Goal: Task Accomplishment & Management: Use online tool/utility

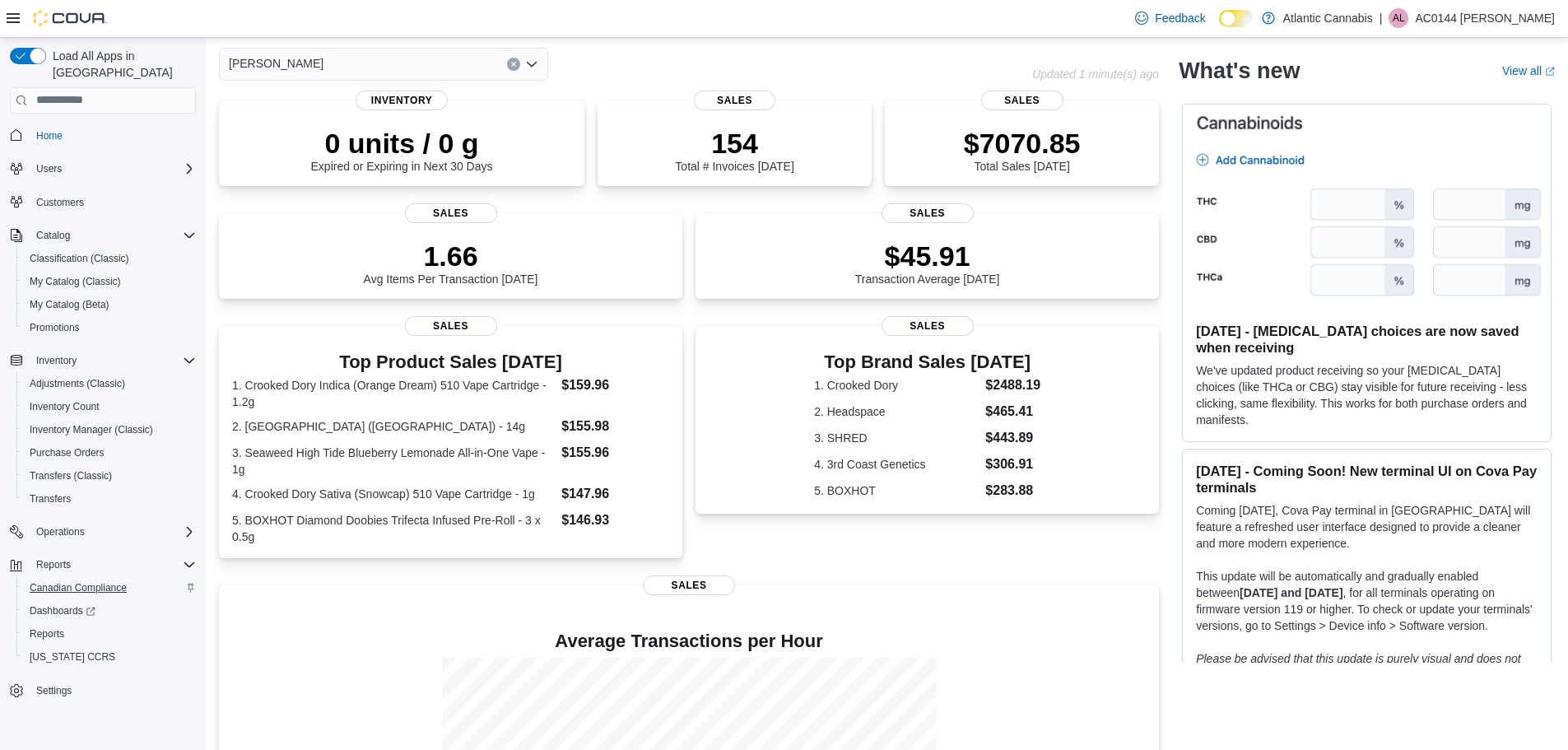
scroll to position [165, 0]
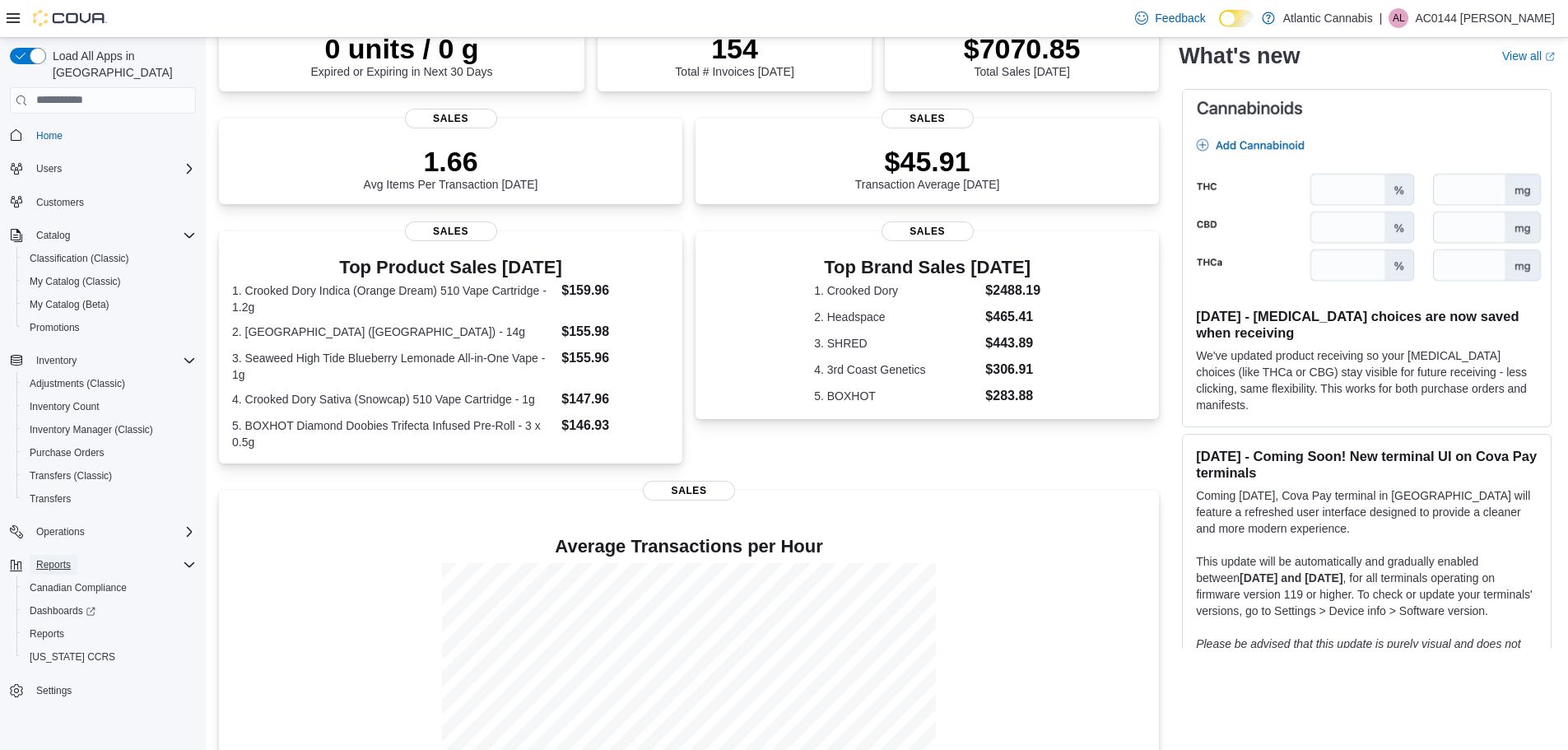
click at [44, 554] on span "Reports" at bounding box center [53, 564] width 35 height 20
click at [45, 558] on span "Reports" at bounding box center [53, 564] width 35 height 13
click at [42, 627] on span "Reports" at bounding box center [46, 633] width 35 height 13
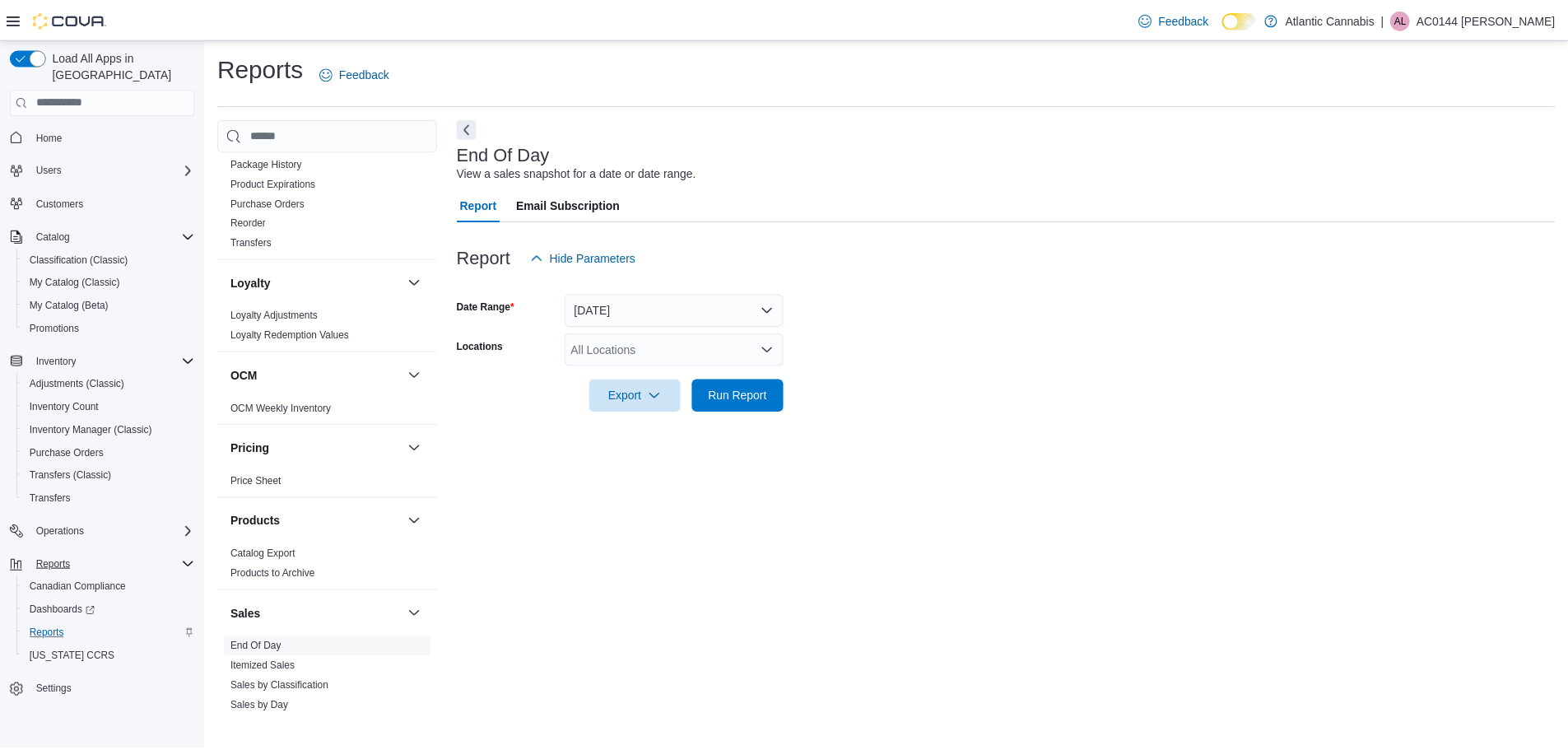
scroll to position [823, 0]
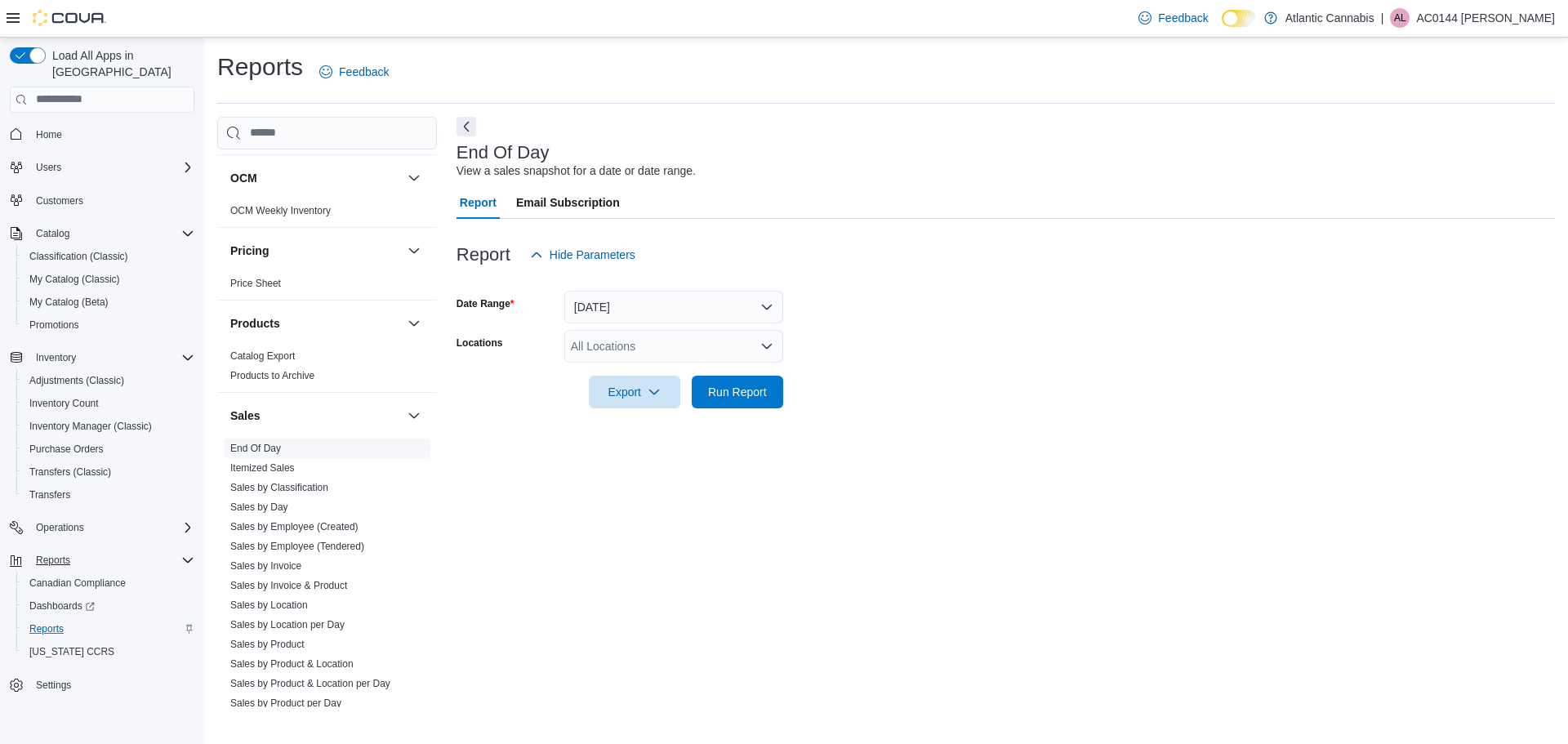
click at [268, 450] on link "End Of Day" at bounding box center [255, 447] width 50 height 11
click at [612, 342] on div "All Locations" at bounding box center [674, 346] width 219 height 33
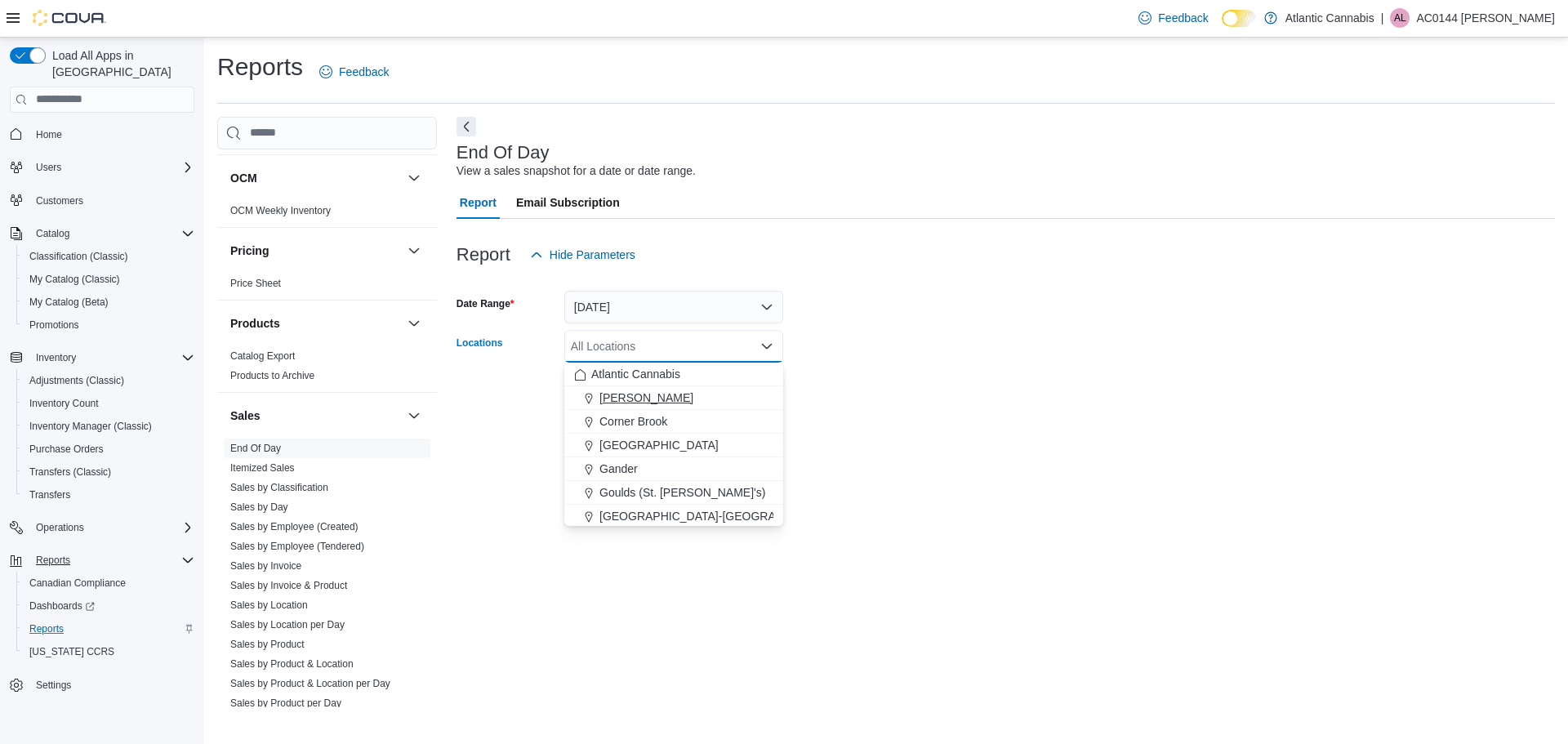
click at [621, 399] on span "Bay Roberts" at bounding box center [646, 397] width 94 height 16
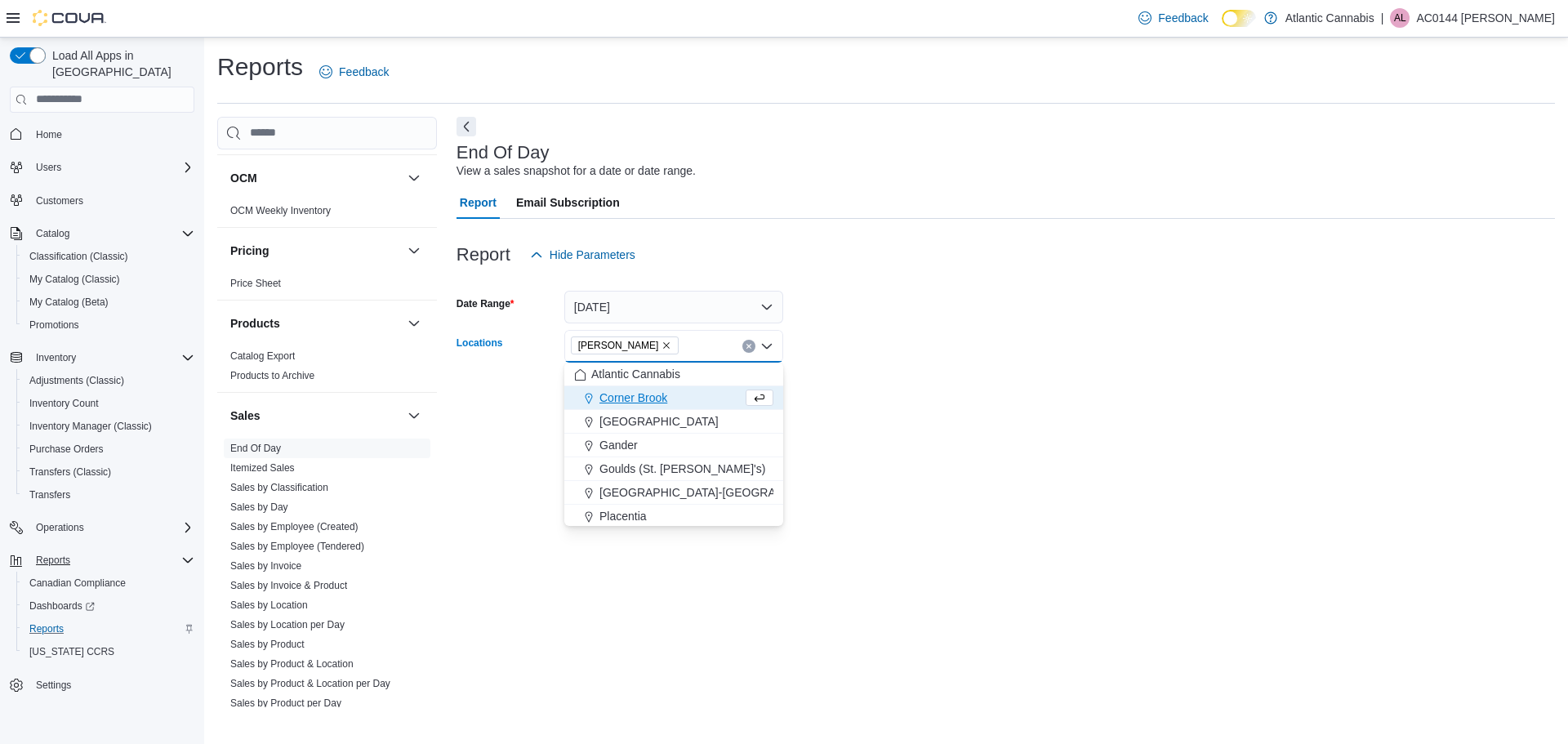
drag, startPoint x: 998, startPoint y: 406, endPoint x: 962, endPoint y: 410, distance: 36.2
click at [993, 408] on div "Report Hide Parameters Date Range Today Locations Bay Roberts Combo box. Select…" at bounding box center [1006, 323] width 1098 height 209
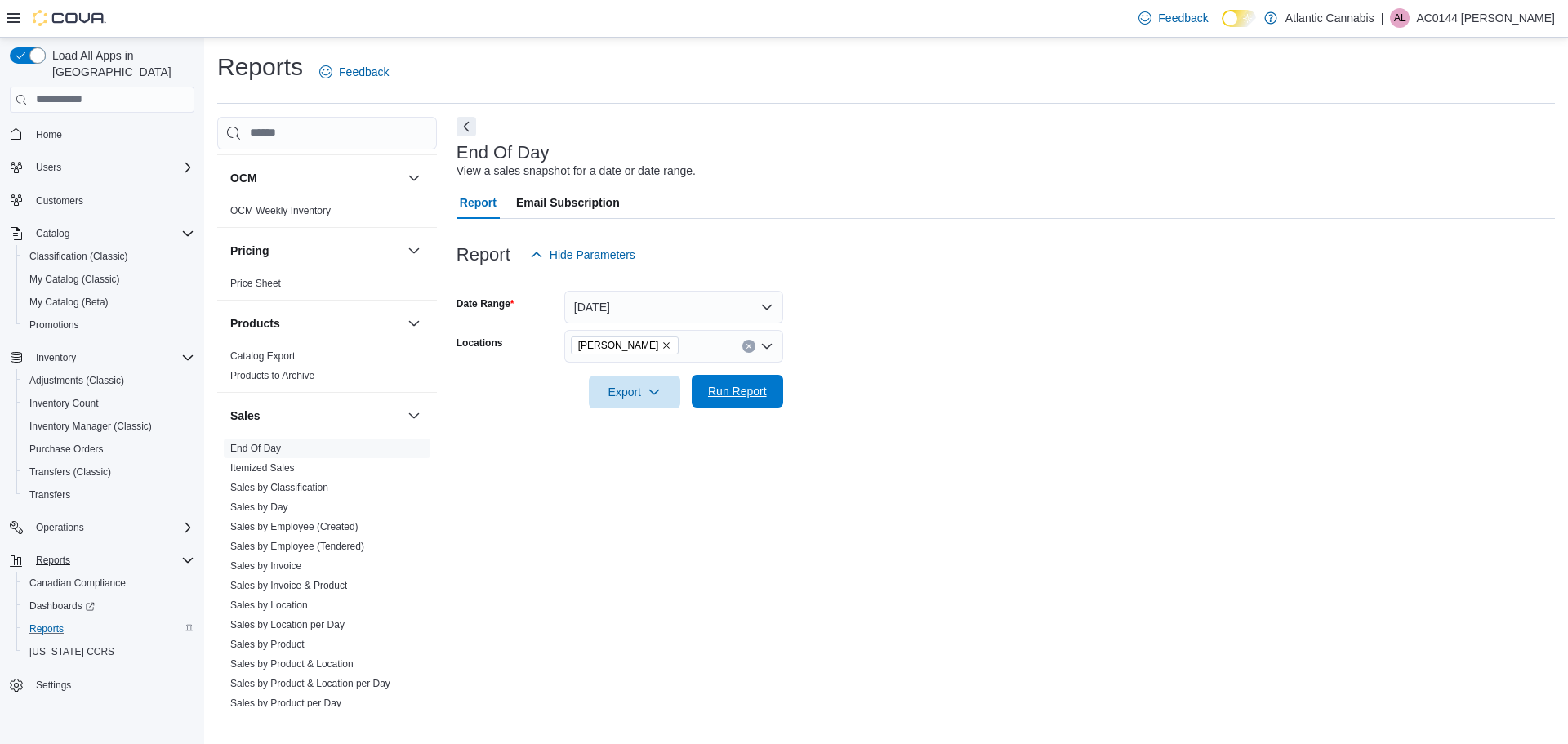
drag, startPoint x: 760, startPoint y: 389, endPoint x: 765, endPoint y: 403, distance: 14.9
click at [759, 389] on span "Run Report" at bounding box center [737, 391] width 59 height 16
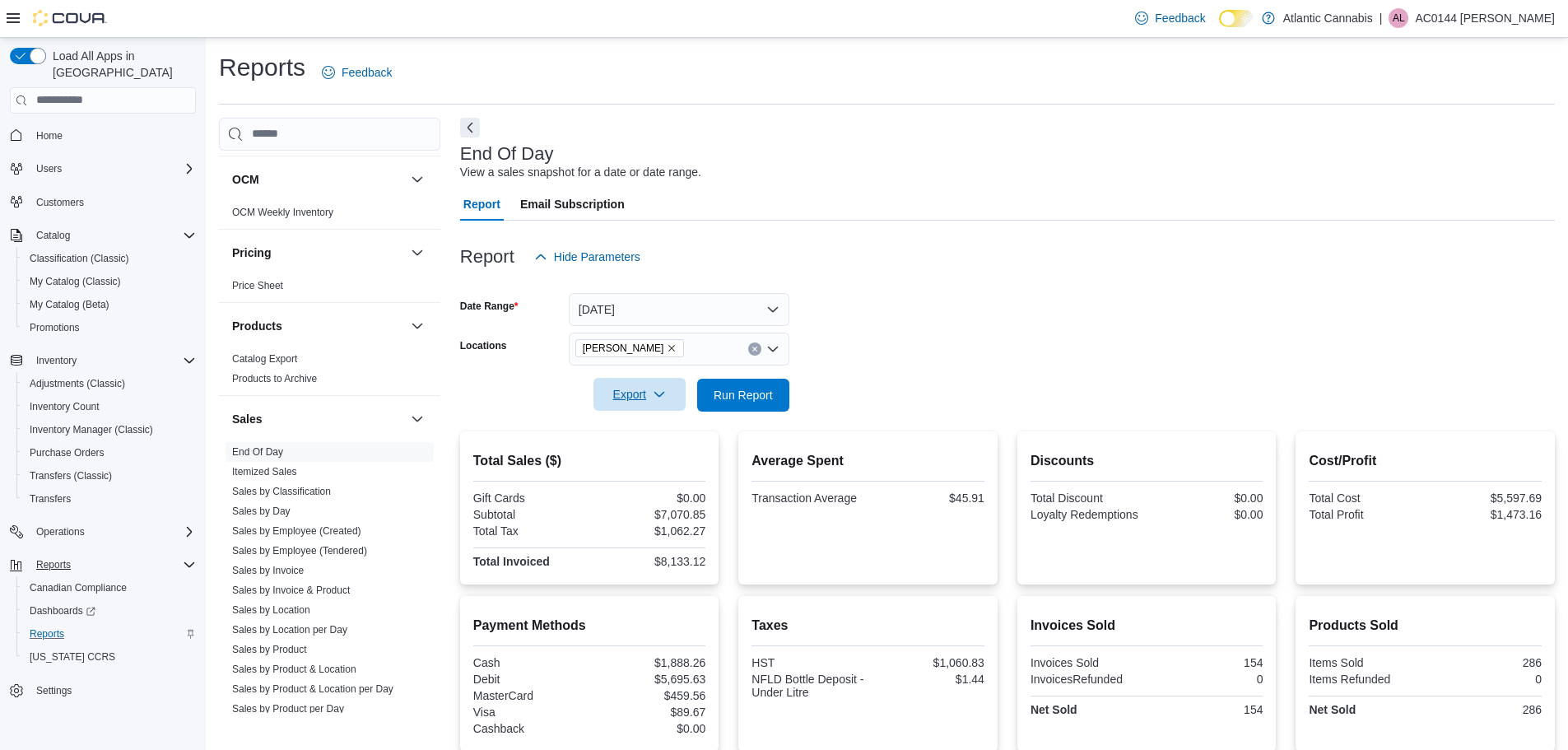
click at [634, 398] on span "Export" at bounding box center [639, 393] width 72 height 33
click at [643, 459] on span "Export to Pdf" at bounding box center [642, 461] width 74 height 13
click at [1449, 21] on p "AC0144 Lawrenson Dennis" at bounding box center [1484, 18] width 140 height 20
click at [1457, 158] on span "Sign Out" at bounding box center [1449, 160] width 44 height 16
